Goal: Task Accomplishment & Management: Use online tool/utility

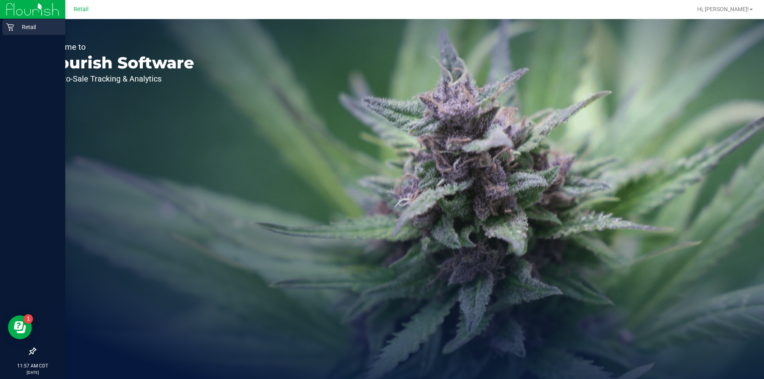
click at [8, 25] on icon at bounding box center [10, 27] width 8 height 8
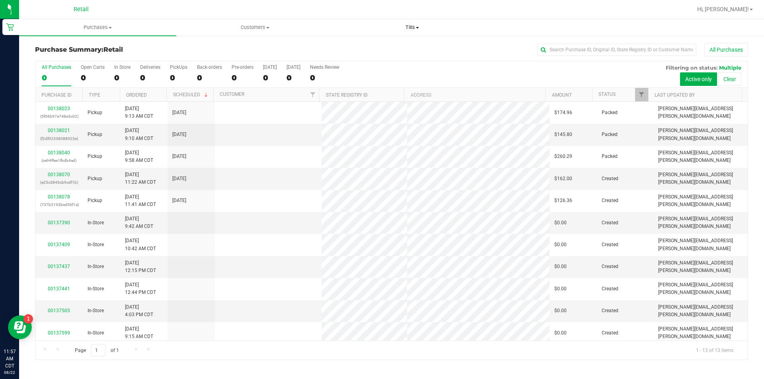
click at [410, 27] on span "Tills" at bounding box center [412, 27] width 156 height 7
click at [418, 43] on li "Manage tills" at bounding box center [411, 48] width 157 height 10
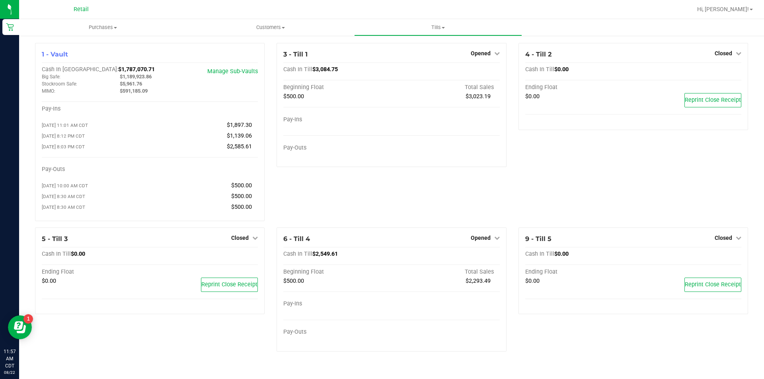
click at [717, 50] on span "Closed" at bounding box center [724, 53] width 18 height 6
click at [729, 70] on link "Open Till" at bounding box center [723, 70] width 21 height 6
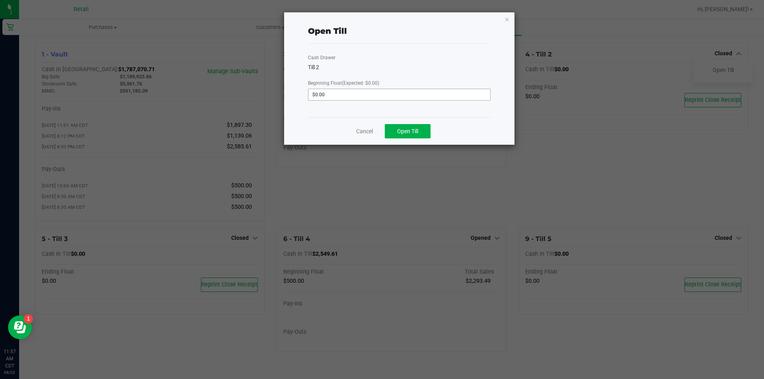
click at [467, 96] on input "$0.00" at bounding box center [399, 94] width 182 height 11
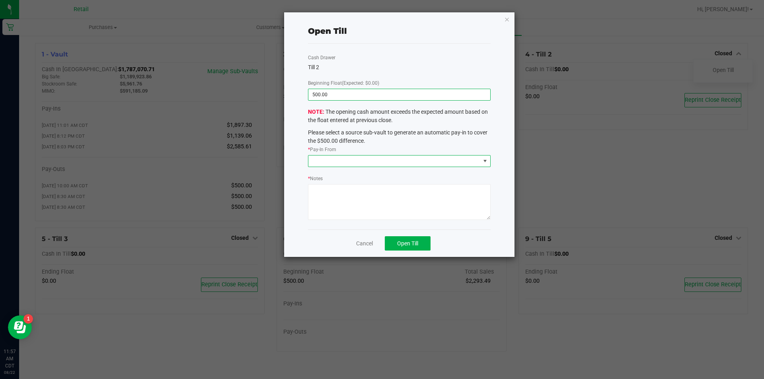
click at [483, 161] on span at bounding box center [485, 161] width 6 height 6
type input "$500.00"
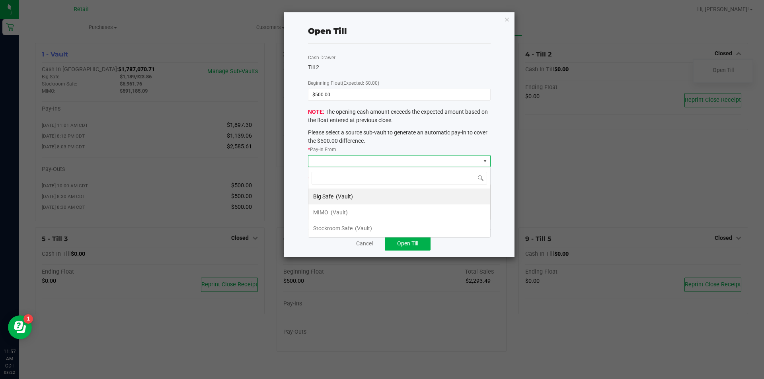
scroll to position [12, 182]
click at [429, 212] on li "MIMO (Vault)" at bounding box center [399, 213] width 182 height 16
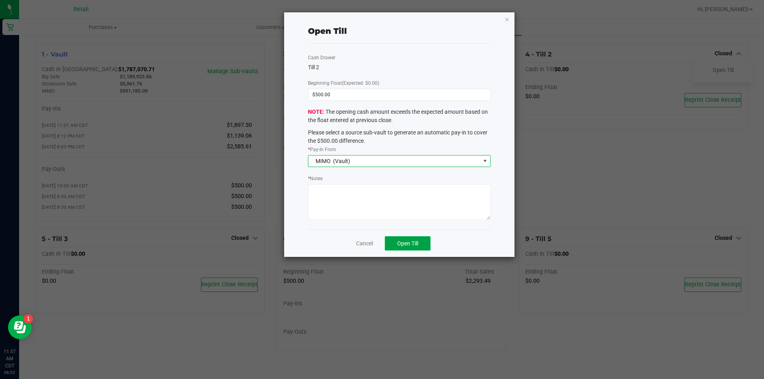
click at [409, 244] on span "Open Till" at bounding box center [407, 243] width 21 height 6
